Goal: Find specific page/section: Find specific page/section

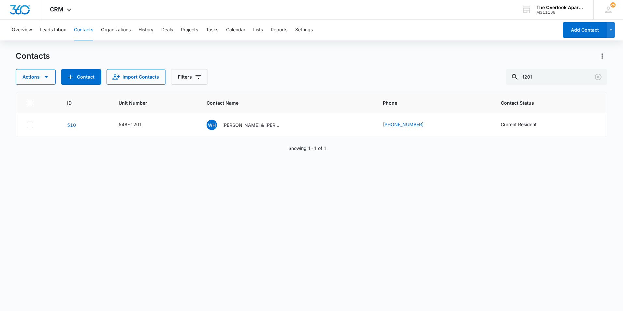
drag, startPoint x: 558, startPoint y: 72, endPoint x: 117, endPoint y: 86, distance: 441.7
click at [147, 91] on div "Contacts Actions Contact Import Contacts Filters 1201 ID Unit Number Contact Na…" at bounding box center [312, 180] width 592 height 259
type input "2101"
click at [288, 121] on icon "Contact Name - Ronald D. Cross, James Michael Martin - Select to Edit Field" at bounding box center [289, 124] width 8 height 8
drag, startPoint x: 268, startPoint y: 49, endPoint x: 131, endPoint y: 52, distance: 137.2
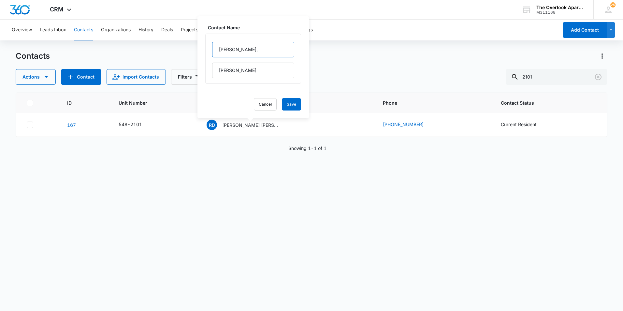
click at [131, 52] on div "Contacts Actions Contact Import Contacts Filters 2101 ID Unit Number Contact Na…" at bounding box center [312, 180] width 592 height 259
drag, startPoint x: 258, startPoint y: 50, endPoint x: 189, endPoint y: 50, distance: 68.7
click at [189, 50] on div "Overview Leads Inbox Contacts Organizations History Deals Projects Tasks Calend…" at bounding box center [311, 165] width 623 height 291
drag, startPoint x: 254, startPoint y: 51, endPoint x: 209, endPoint y: 51, distance: 45.3
click at [209, 51] on div "[PERSON_NAME] [PERSON_NAME] [PERSON_NAME]" at bounding box center [253, 59] width 96 height 50
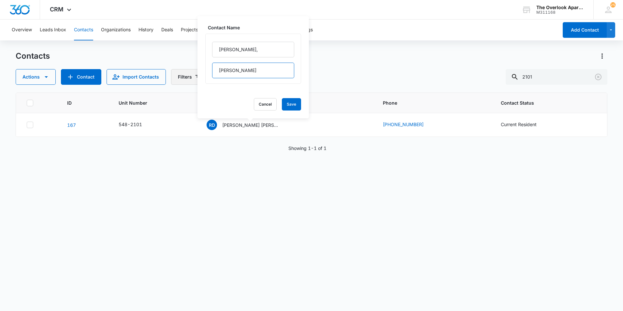
drag, startPoint x: 281, startPoint y: 69, endPoint x: 192, endPoint y: 69, distance: 88.6
click at [192, 69] on div "Contacts Actions Contact Import Contacts Filters 2101 ID Unit Number Contact Na…" at bounding box center [312, 180] width 592 height 259
drag, startPoint x: 273, startPoint y: 66, endPoint x: 209, endPoint y: 69, distance: 63.9
click at [209, 69] on div "[PERSON_NAME] [PERSON_NAME] [PERSON_NAME]" at bounding box center [253, 59] width 96 height 50
drag, startPoint x: 252, startPoint y: 48, endPoint x: 168, endPoint y: 48, distance: 84.1
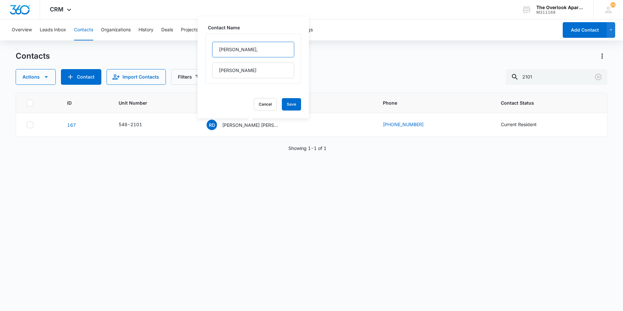
click at [168, 48] on div "Overview Leads Inbox Contacts Organizations History Deals Projects Tasks Calend…" at bounding box center [311, 165] width 623 height 291
click at [248, 44] on input "[PERSON_NAME]," at bounding box center [253, 50] width 82 height 16
drag, startPoint x: 253, startPoint y: 48, endPoint x: 219, endPoint y: 48, distance: 34.2
click at [219, 48] on input "[PERSON_NAME]," at bounding box center [253, 50] width 82 height 16
click at [420, 193] on div "ID Unit Number Contact Name Phone Contact Status [PHONE_NUMBER][STREET_ADDRESS]…" at bounding box center [312, 198] width 592 height 210
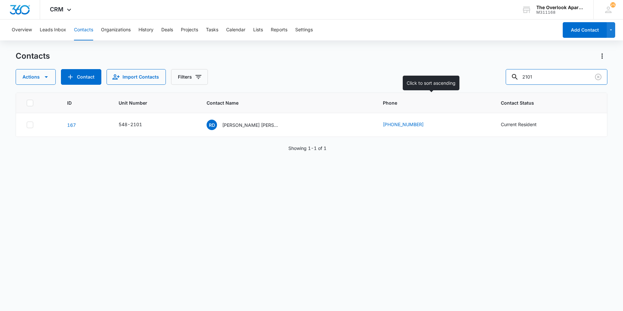
drag, startPoint x: 412, startPoint y: 101, endPoint x: 294, endPoint y: 107, distance: 118.1
click at [293, 115] on div "Contacts Actions Contact Import Contacts Filters 2101 ID Unit Number Contact Na…" at bounding box center [312, 180] width 592 height 259
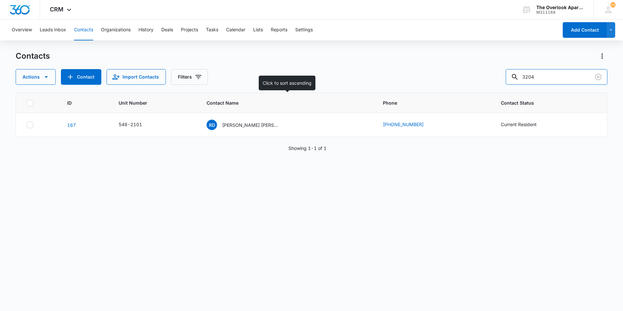
type input "3204"
